Goal: Use online tool/utility: Utilize a website feature to perform a specific function

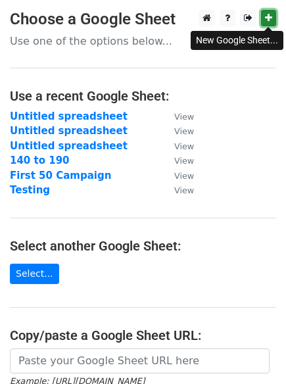
click at [276, 14] on link at bounding box center [268, 18] width 15 height 16
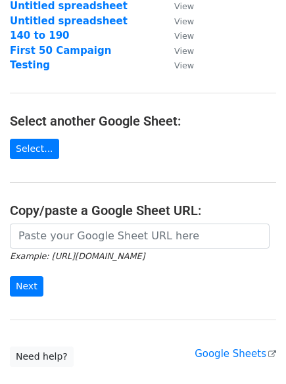
scroll to position [153, 0]
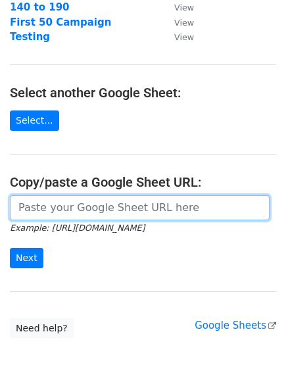
click at [71, 214] on input "url" at bounding box center [140, 207] width 260 height 25
paste input "https://docs.google.com/spreadsheets/d/1icI6QWgb0Lr9MYegTCq2nVYoRcpPFpdojMkHuoi…"
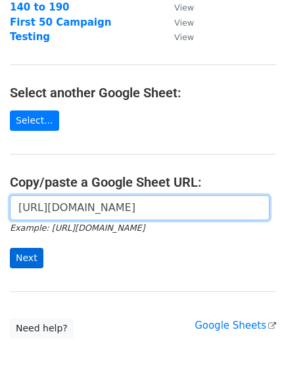
type input "https://docs.google.com/spreadsheets/d/1icI6QWgb0Lr9MYegTCq2nVYoRcpPFpdojMkHuoi…"
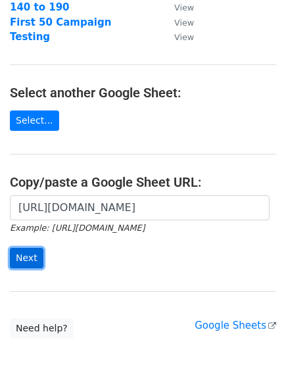
click at [18, 255] on input "Next" at bounding box center [27, 258] width 34 height 20
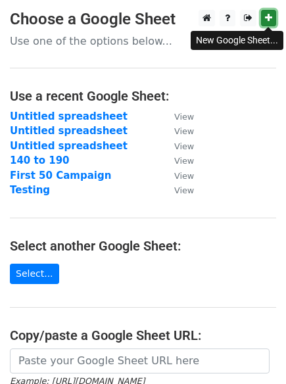
click at [266, 20] on icon at bounding box center [268, 17] width 7 height 9
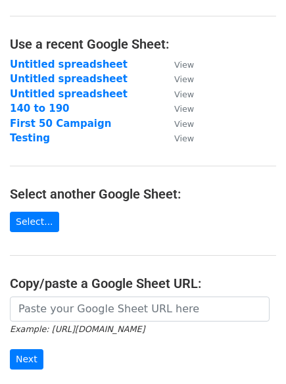
scroll to position [213, 0]
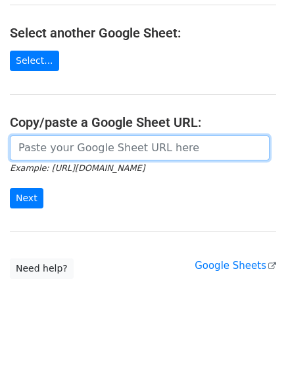
click at [43, 154] on input "url" at bounding box center [140, 148] width 260 height 25
paste input "https://docs.google.com/spreadsheets/d/1_oIwZGWMQ9UWx8pGxnBGXToGepVfFlEwwtHd1SX…"
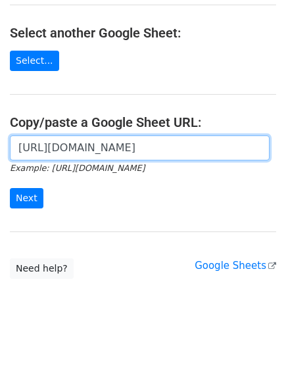
scroll to position [0, 304]
type input "https://docs.google.com/spreadsheets/d/1_oIwZGWMQ9UWx8pGxnBGXToGepVfFlEwwtHd1SX…"
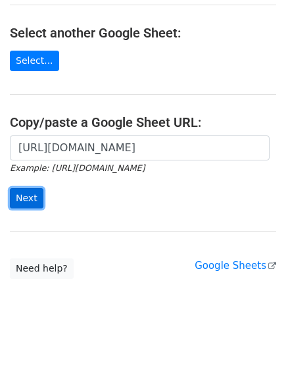
scroll to position [0, 0]
click at [14, 191] on input "Next" at bounding box center [27, 198] width 34 height 20
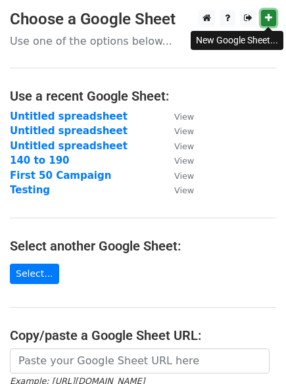
click at [261, 16] on link at bounding box center [268, 18] width 15 height 16
